Goal: Transaction & Acquisition: Purchase product/service

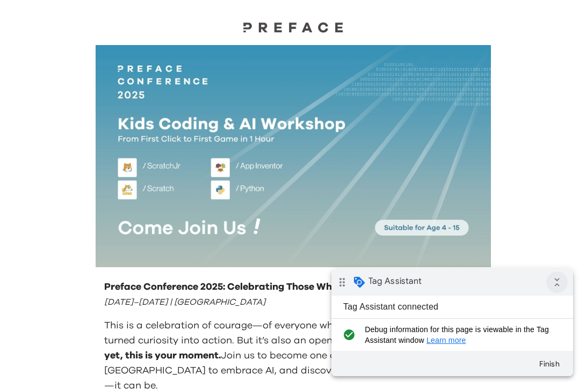
drag, startPoint x: 561, startPoint y: 280, endPoint x: 909, endPoint y: 529, distance: 427.8
click at [561, 280] on icon "collapse_all" at bounding box center [556, 282] width 21 height 21
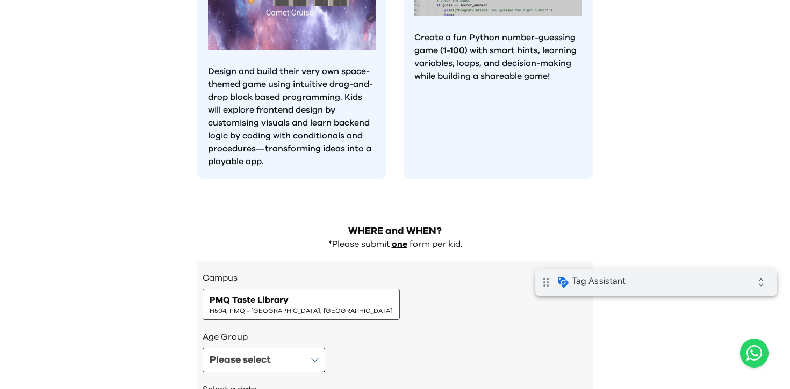
scroll to position [1145, 0]
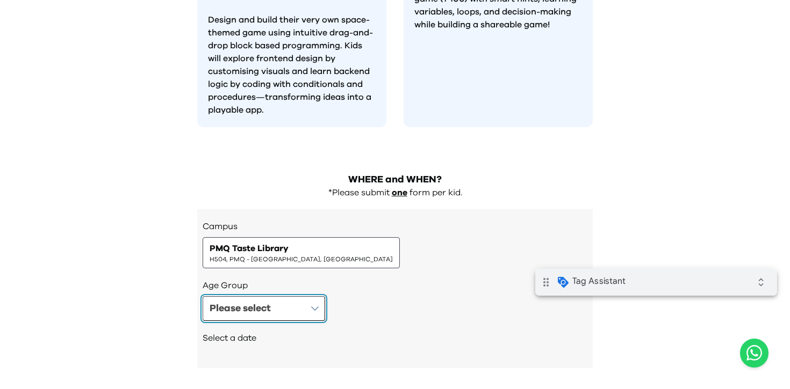
click at [290, 296] on button "Please select" at bounding box center [263, 308] width 122 height 25
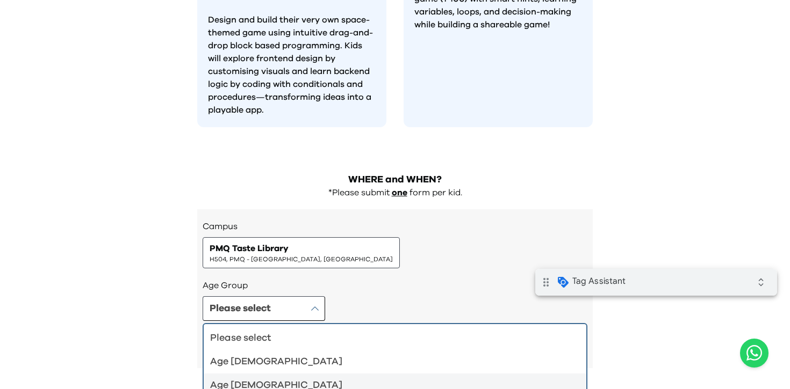
click at [335, 378] on div "Age 6-7" at bounding box center [388, 385] width 357 height 15
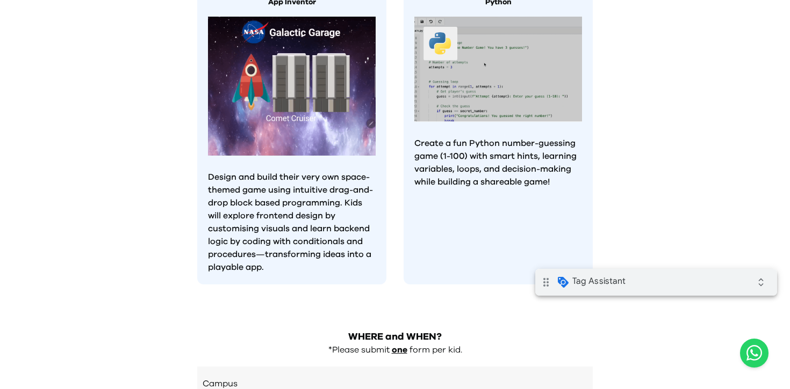
scroll to position [1172, 0]
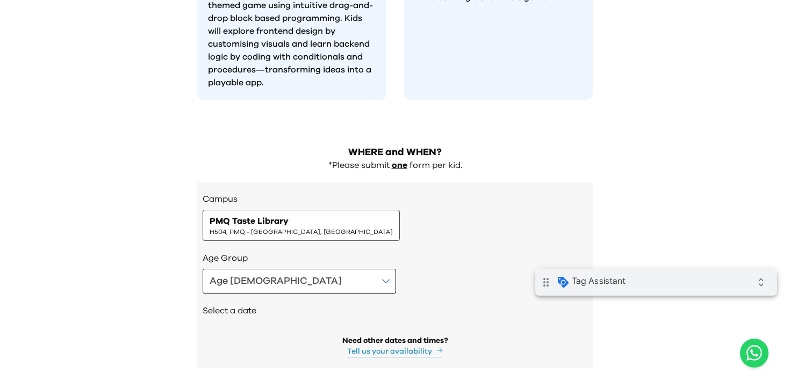
click at [292, 228] on span "H504, PMQ - Hollywood, Central" at bounding box center [300, 232] width 183 height 9
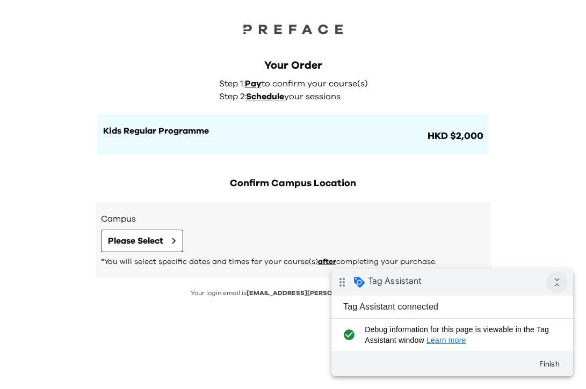
drag, startPoint x: 561, startPoint y: 280, endPoint x: 876, endPoint y: 500, distance: 384.3
click at [561, 280] on icon "collapse_all" at bounding box center [556, 282] width 21 height 21
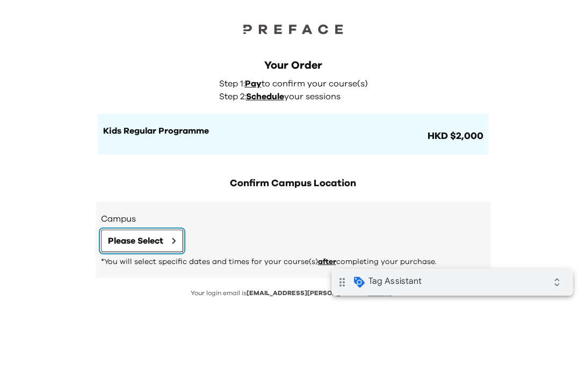
click at [157, 242] on span "Please Select" at bounding box center [135, 241] width 55 height 13
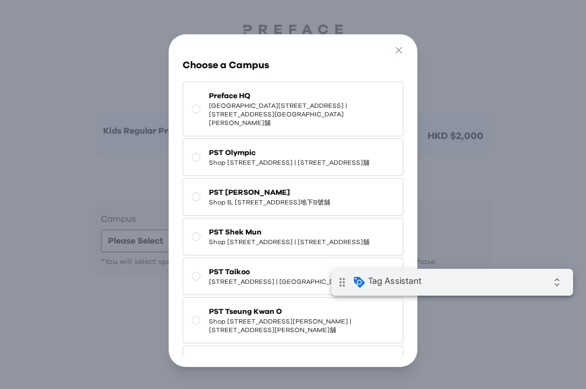
click at [335, 106] on span "Shop G07, Tower [STREET_ADDRESS][PERSON_NAME]" at bounding box center [301, 115] width 185 height 26
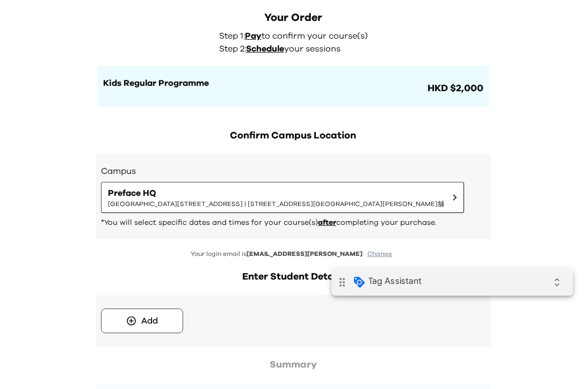
scroll to position [111, 0]
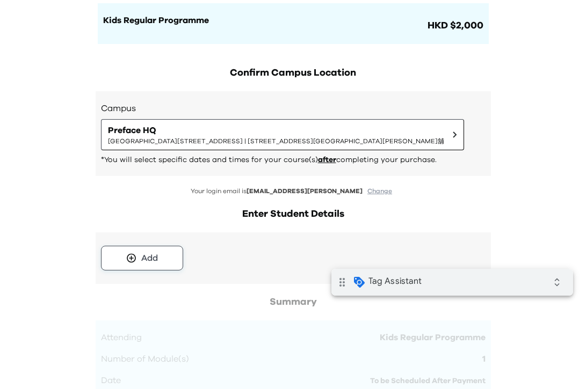
click at [153, 254] on div "Add" at bounding box center [149, 258] width 17 height 13
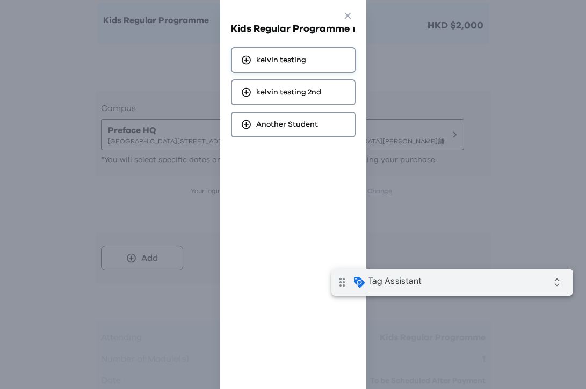
click at [325, 61] on div "kelvin testing" at bounding box center [293, 60] width 125 height 26
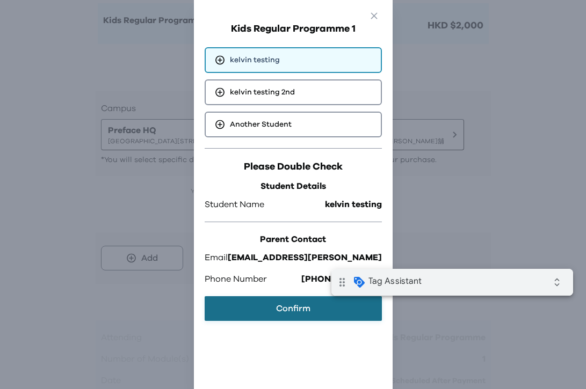
click at [285, 300] on button "Confirm" at bounding box center [293, 308] width 177 height 25
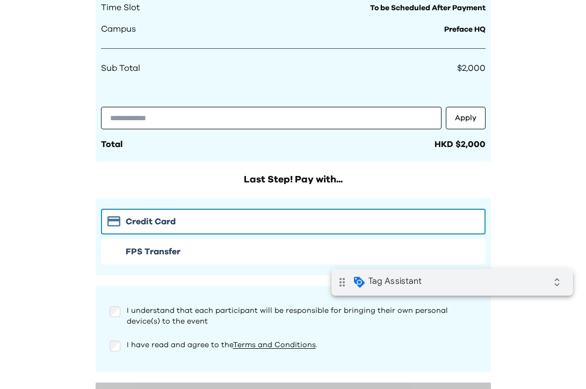
scroll to position [598, 0]
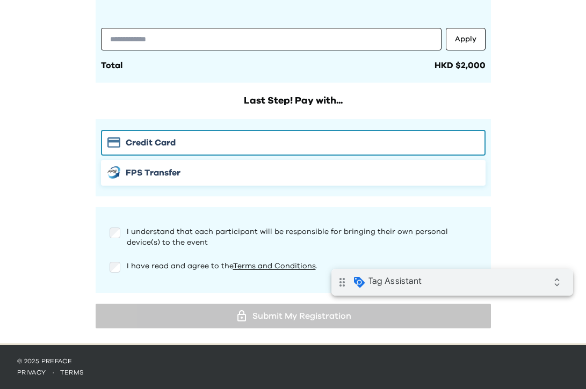
click at [202, 169] on div "FPS Transfer" at bounding box center [293, 173] width 372 height 13
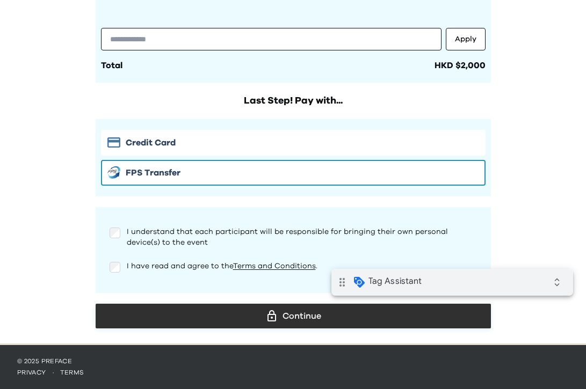
click at [278, 313] on icon at bounding box center [271, 316] width 13 height 13
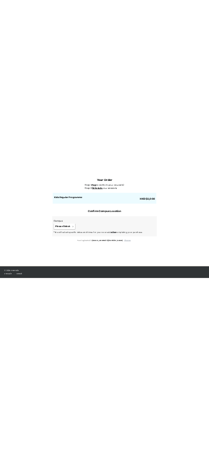
scroll to position [44, 0]
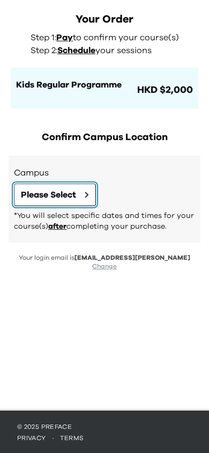
click at [87, 197] on icon at bounding box center [86, 194] width 3 height 5
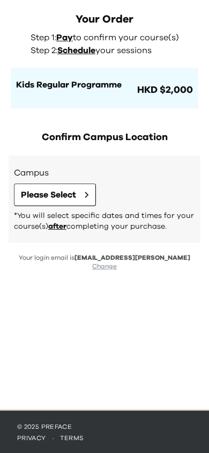
scroll to position [0, 0]
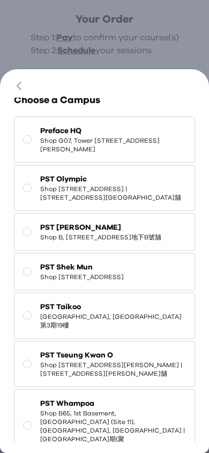
click at [132, 144] on span "Shop G07, Tower [STREET_ADDRESS][PERSON_NAME]" at bounding box center [113, 144] width 146 height 17
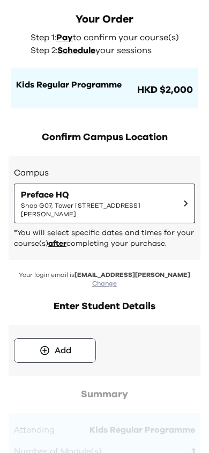
click at [66, 346] on div "Add" at bounding box center [63, 350] width 17 height 13
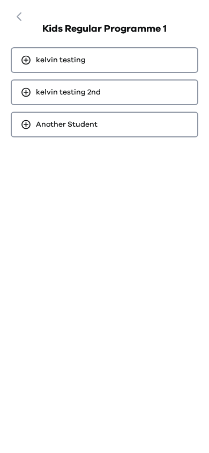
click at [123, 73] on div "kelvin testing" at bounding box center [105, 60] width 188 height 26
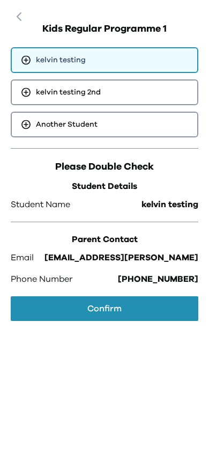
click at [120, 299] on button "Confirm" at bounding box center [105, 308] width 188 height 25
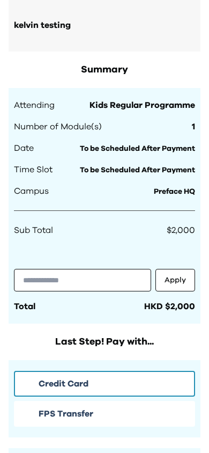
scroll to position [376, 0]
